Goal: Find specific fact: Find specific fact

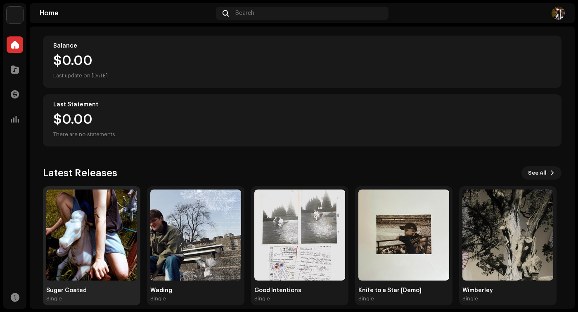
click at [93, 243] on img at bounding box center [91, 234] width 91 height 91
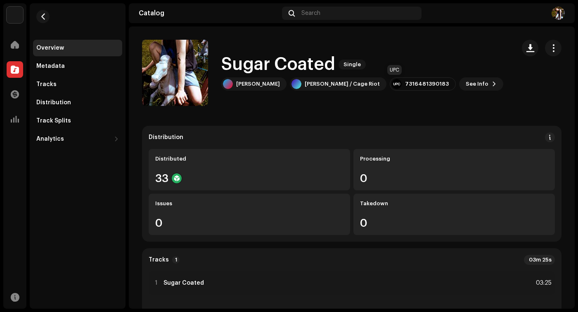
click at [405, 86] on div "7316481390183" at bounding box center [427, 84] width 44 height 7
drag, startPoint x: 379, startPoint y: 83, endPoint x: 420, endPoint y: 82, distance: 40.9
click at [420, 82] on div "7316481390183" at bounding box center [423, 83] width 66 height 13
copy div "7316481390183"
click at [466, 82] on span "See Info" at bounding box center [477, 84] width 23 height 17
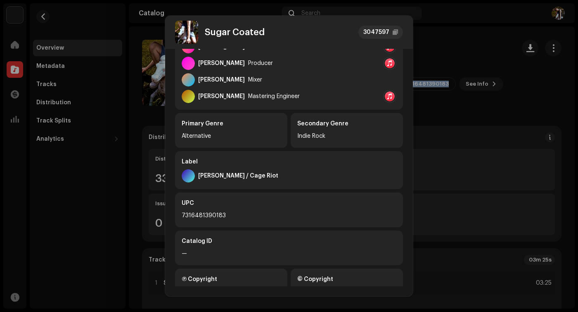
scroll to position [273, 0]
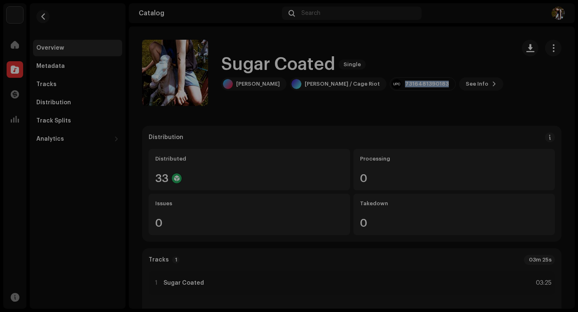
click at [438, 60] on div "Sugar Coated 3047597 Metadata Distribution Metadata Language English Release Ti…" at bounding box center [289, 156] width 578 height 312
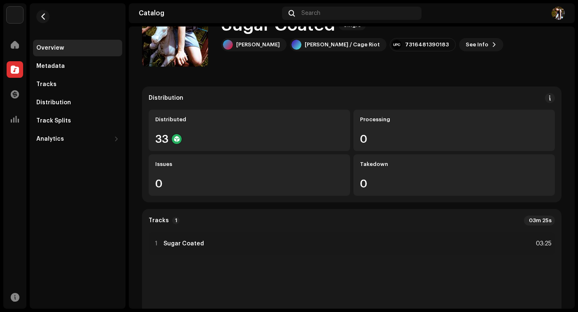
click at [438, 65] on div "Sugar Coated Single [PERSON_NAME] [PERSON_NAME] / Cage Riot 7316481390183 See I…" at bounding box center [325, 33] width 367 height 66
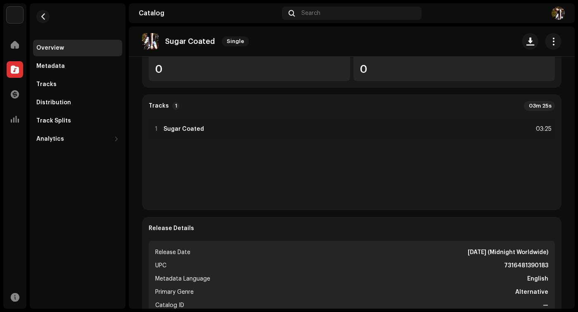
scroll to position [279, 0]
